Goal: Check status

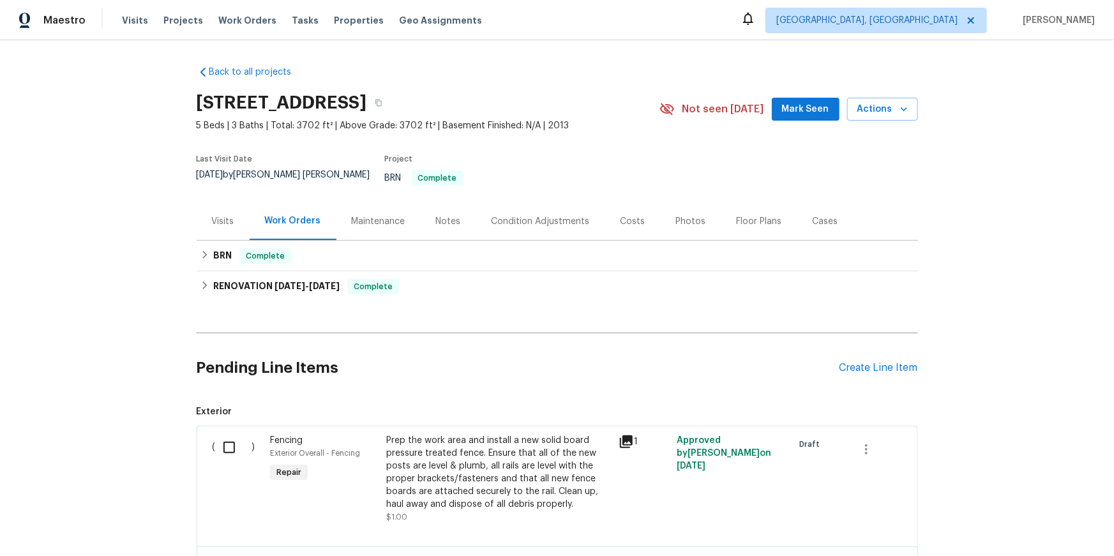
click at [230, 240] on div "Visits" at bounding box center [223, 221] width 53 height 38
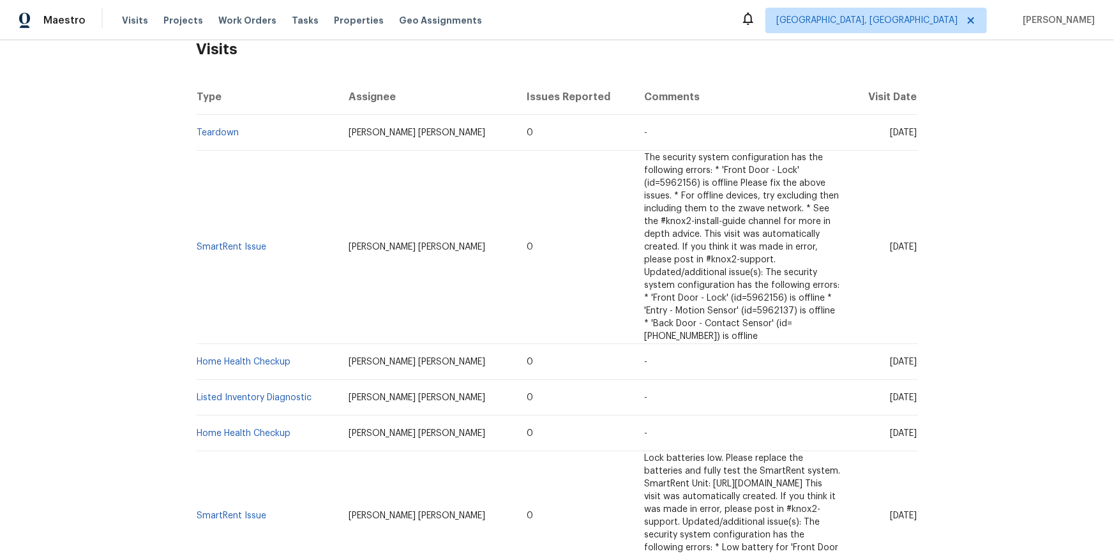
scroll to position [216, 0]
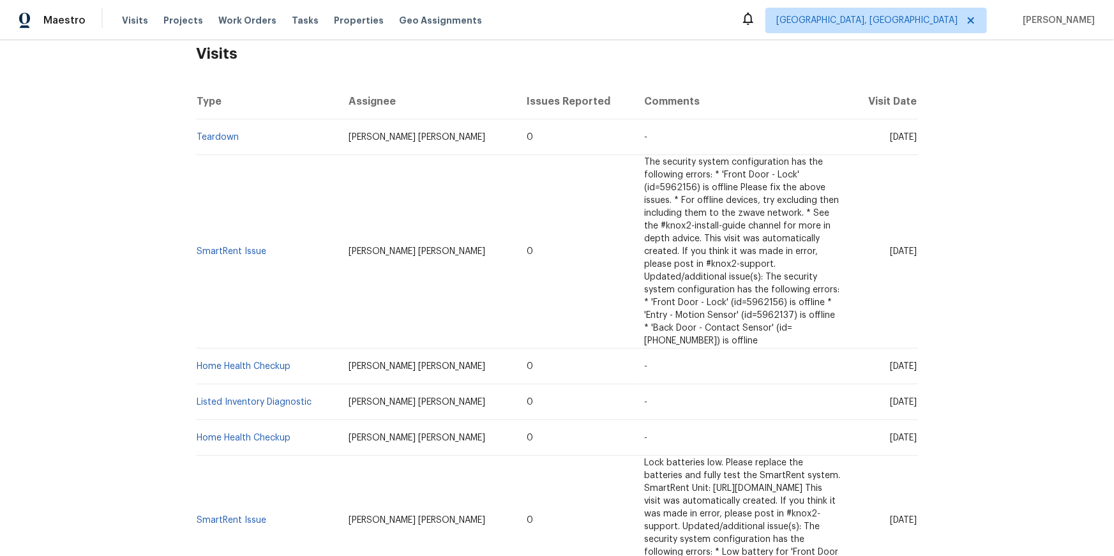
click at [213, 155] on td "Teardown" at bounding box center [268, 137] width 142 height 36
click at [216, 142] on link "Teardown" at bounding box center [218, 137] width 42 height 9
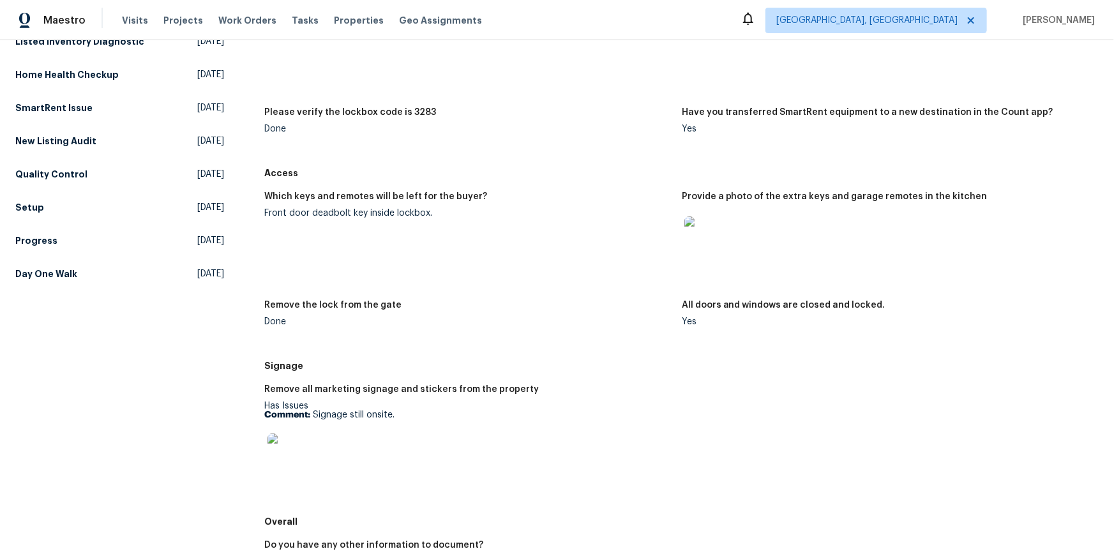
scroll to position [246, 0]
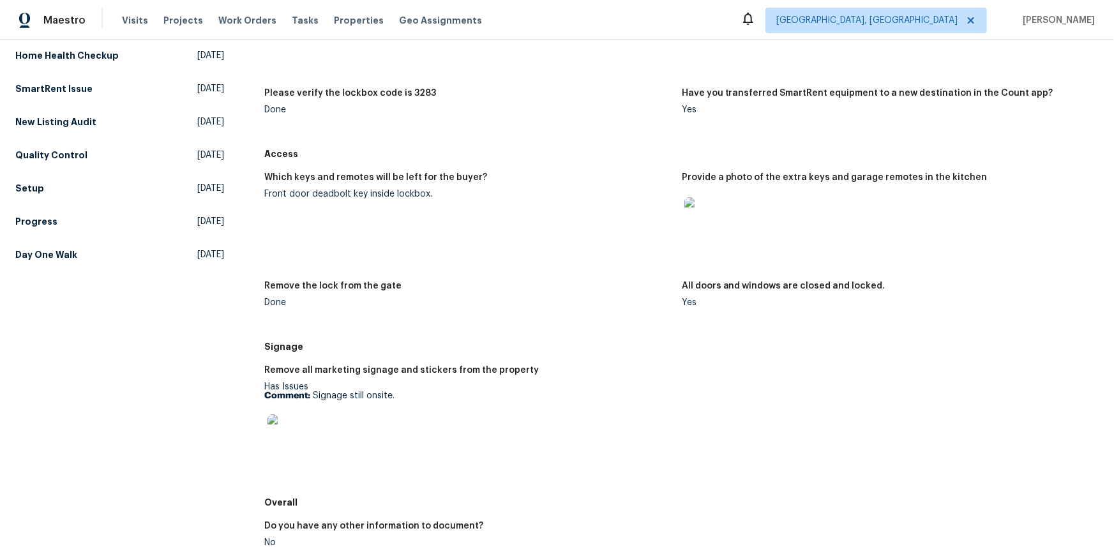
click at [716, 238] on img at bounding box center [704, 217] width 41 height 41
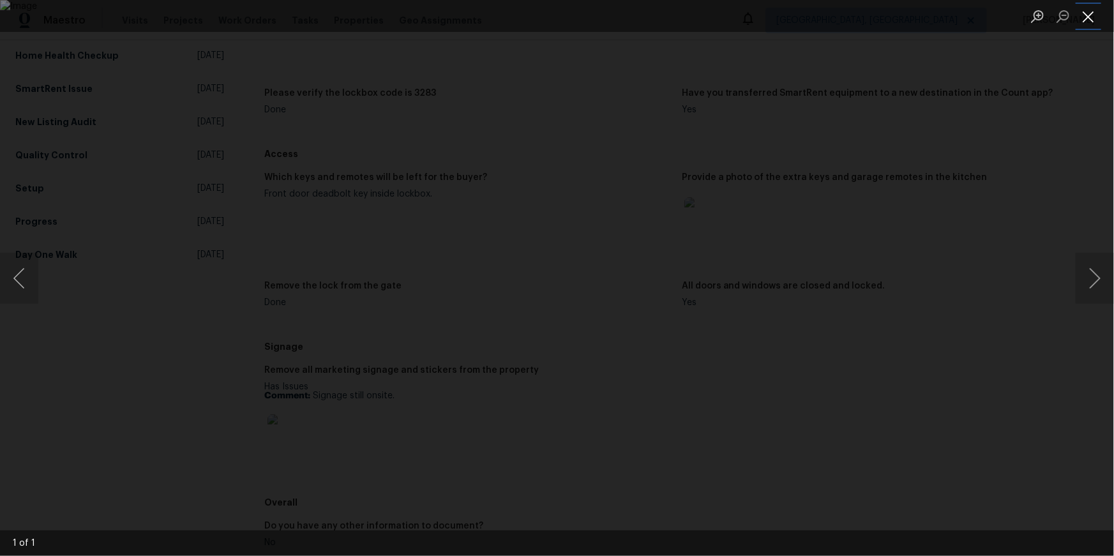
click at [1088, 16] on button "Close lightbox" at bounding box center [1089, 16] width 26 height 22
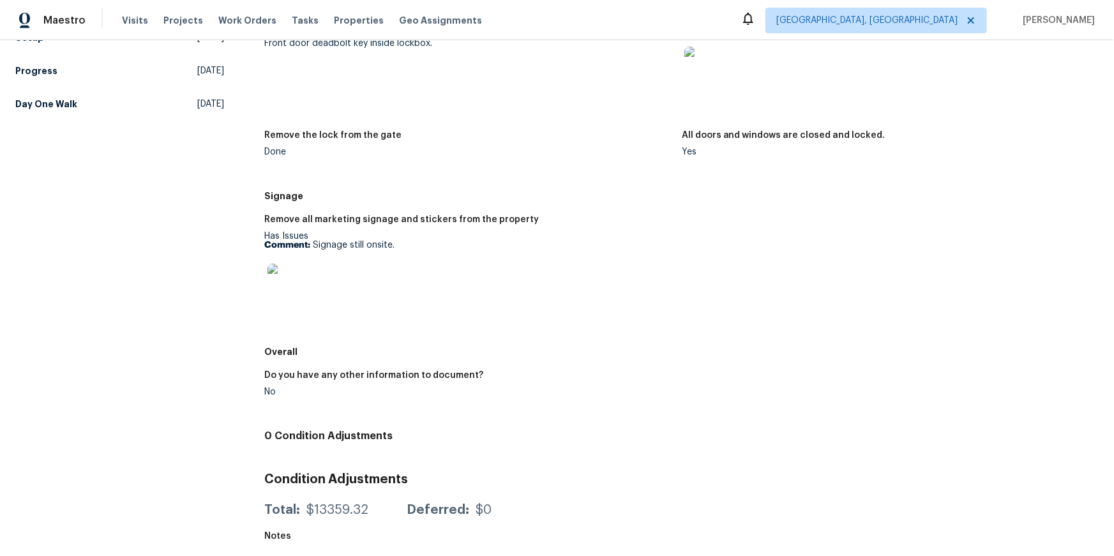
scroll to position [530, 0]
click at [291, 264] on img at bounding box center [287, 284] width 41 height 41
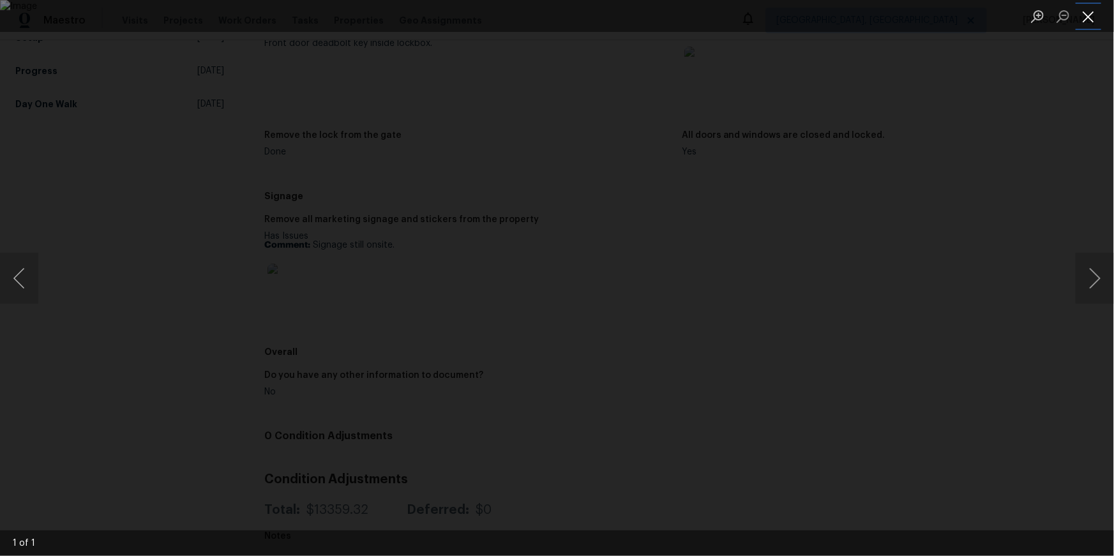
click at [1095, 19] on button "Close lightbox" at bounding box center [1089, 16] width 26 height 22
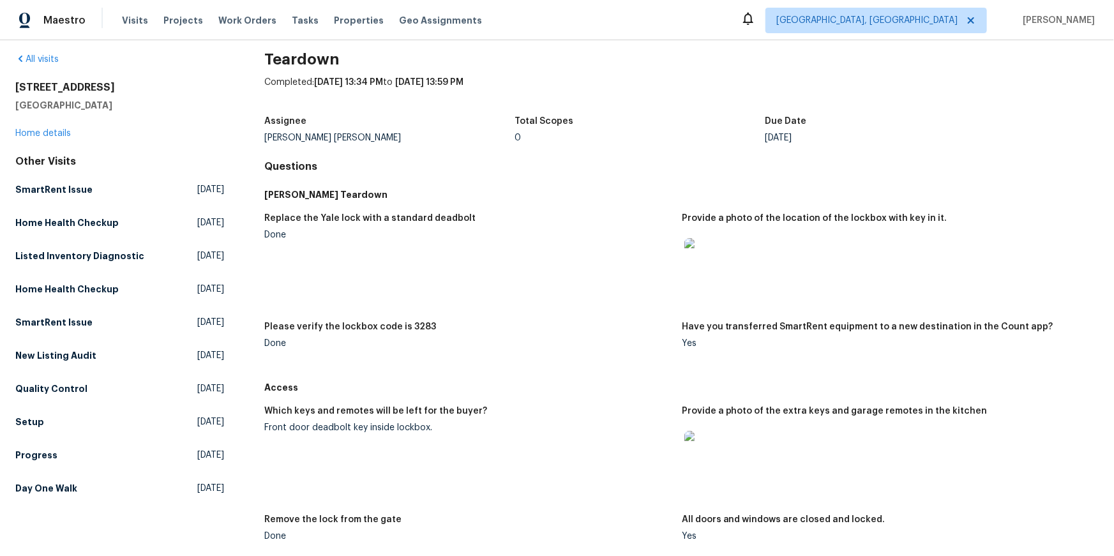
scroll to position [0, 0]
